Goal: Transaction & Acquisition: Purchase product/service

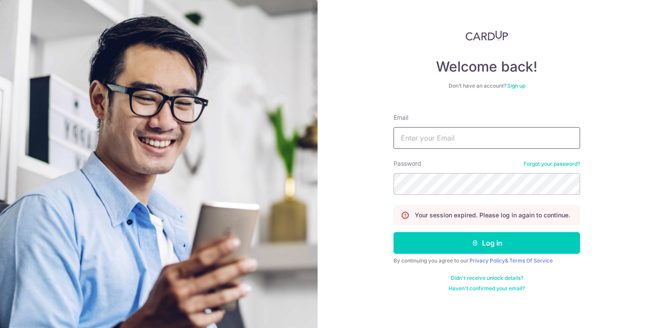
click at [437, 132] on input "Email" at bounding box center [487, 138] width 187 height 22
type input "[EMAIL_ADDRESS][DOMAIN_NAME]"
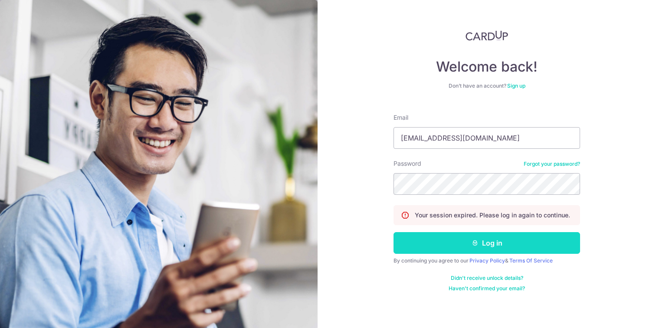
click at [441, 240] on button "Log in" at bounding box center [487, 243] width 187 height 22
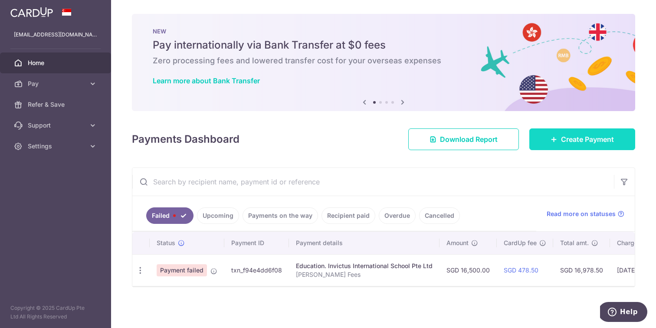
click at [573, 141] on span "Create Payment" at bounding box center [587, 139] width 53 height 10
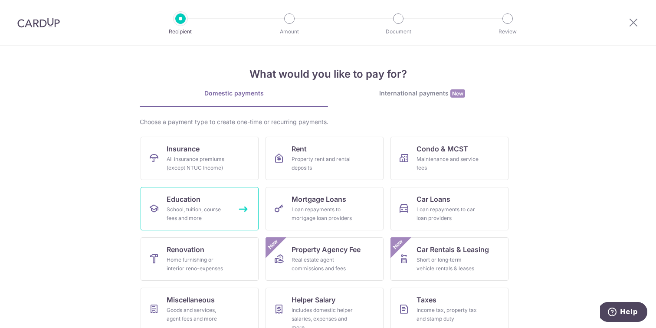
click at [208, 206] on div "School, tuition, course fees and more" at bounding box center [198, 213] width 62 height 17
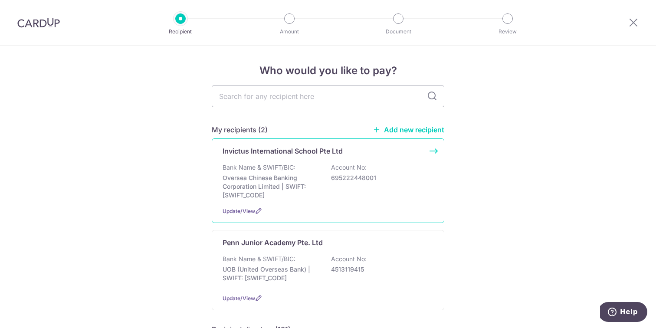
click at [279, 185] on p "Oversea Chinese Banking Corporation Limited | SWIFT: [SWIFT_CODE]" at bounding box center [271, 187] width 97 height 26
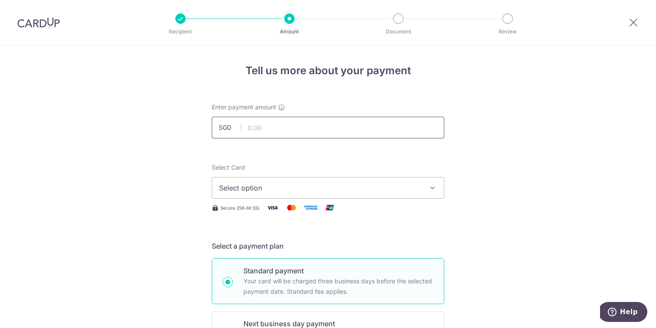
click at [288, 135] on input "text" at bounding box center [328, 128] width 233 height 22
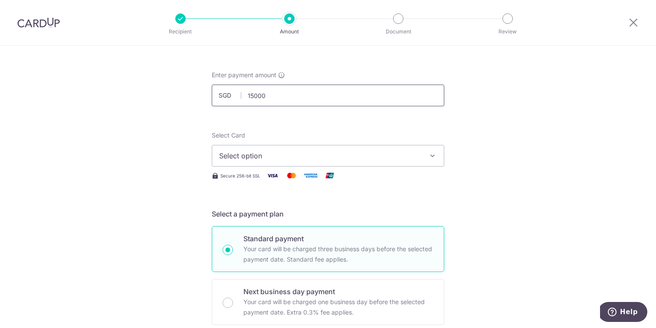
scroll to position [53, 0]
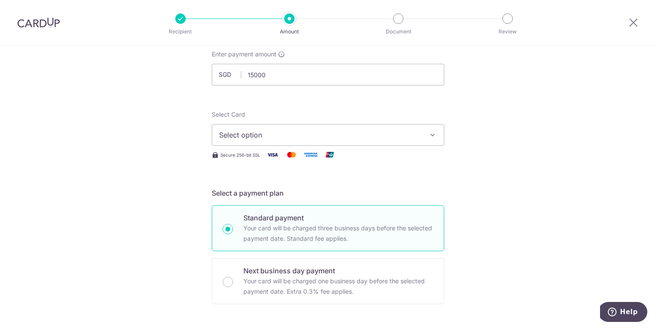
type input "15,000.00"
click at [334, 136] on span "Select option" at bounding box center [320, 135] width 202 height 10
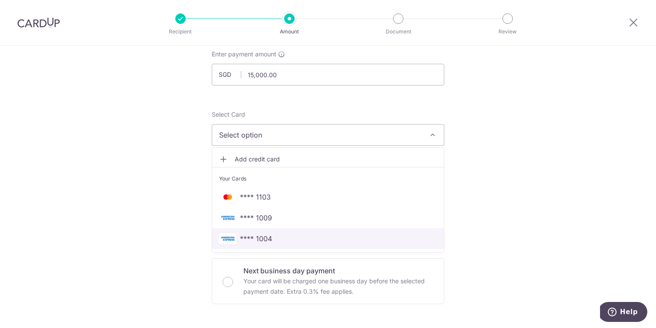
click at [294, 239] on span "**** 1004" at bounding box center [328, 238] width 218 height 10
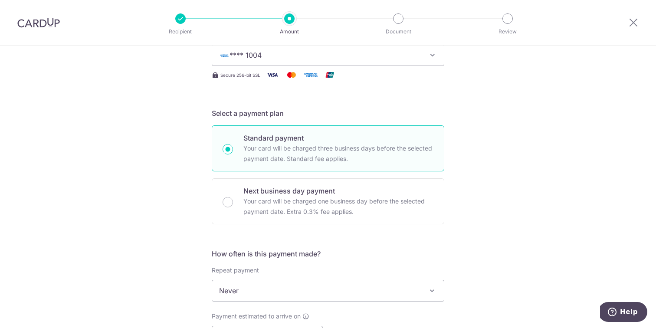
scroll to position [149, 0]
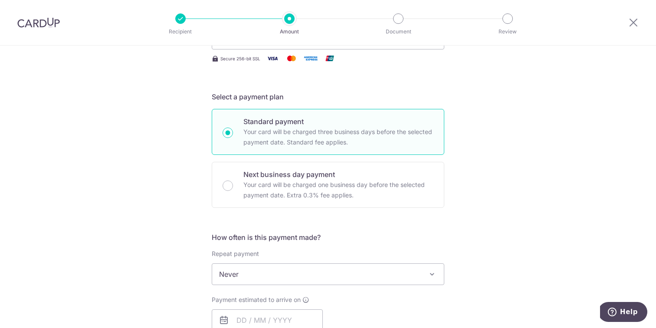
click at [310, 178] on p "Next business day payment" at bounding box center [338, 174] width 190 height 10
click at [233, 181] on input "Next business day payment Your card will be charged one business day before the…" at bounding box center [228, 186] width 10 height 10
radio input "false"
radio input "true"
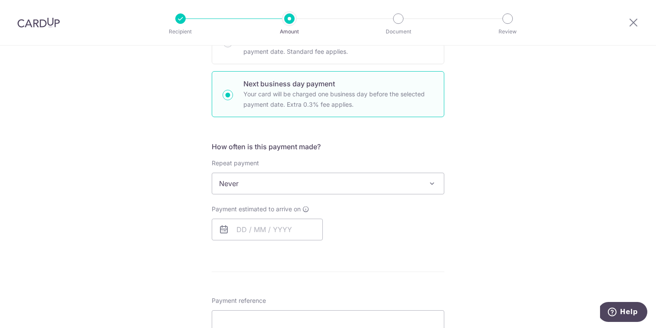
scroll to position [241, 0]
click at [249, 229] on input "text" at bounding box center [267, 228] width 111 height 22
click at [296, 305] on link "9" at bounding box center [299, 307] width 14 height 14
type input "09/10/2025"
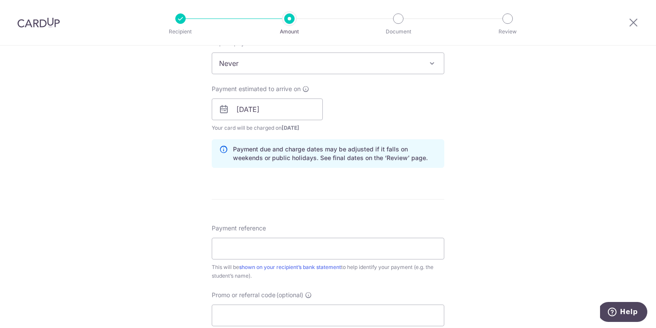
scroll to position [359, 0]
click at [394, 253] on input "Payment reference" at bounding box center [328, 250] width 233 height 22
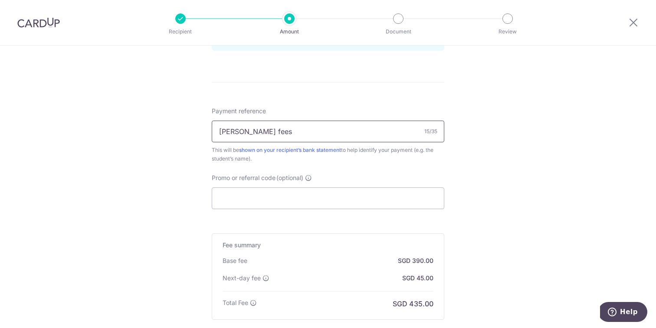
scroll to position [482, 0]
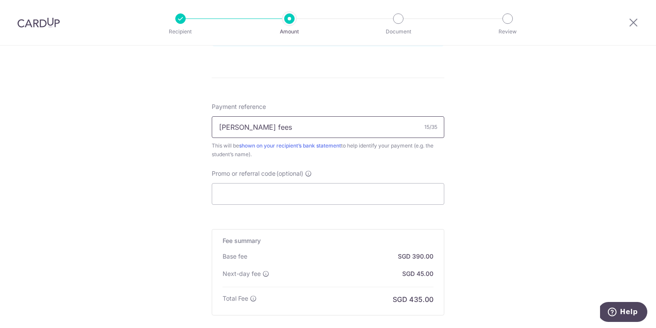
type input "Montgomery fees"
